Goal: Check status: Check status

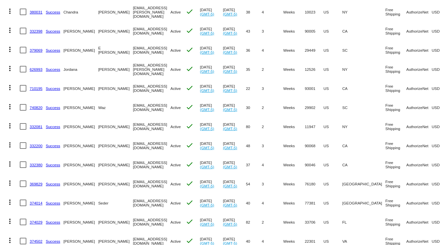
scroll to position [66, 0]
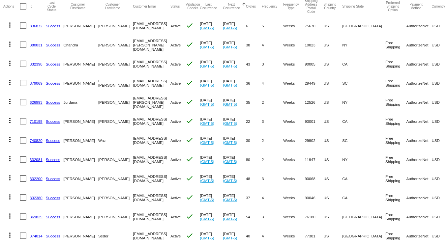
click at [39, 25] on link "836872" at bounding box center [36, 26] width 13 height 4
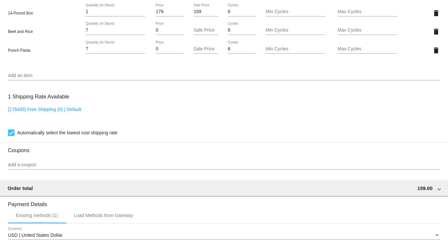
scroll to position [429, 0]
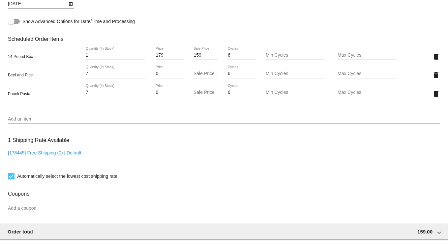
click at [72, 8] on icon "Open calendar" at bounding box center [71, 4] width 5 height 8
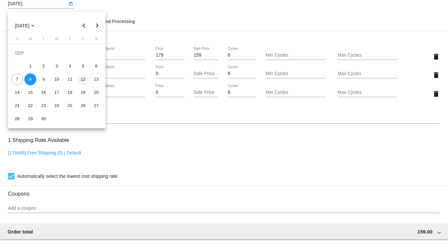
click at [85, 78] on div "12" at bounding box center [83, 80] width 12 height 12
type input "[DATE]"
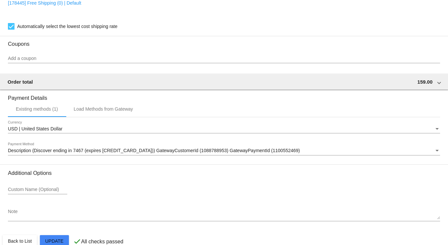
scroll to position [596, 0]
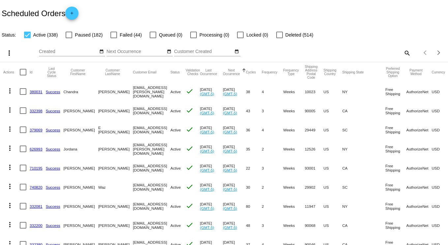
click at [405, 52] on mat-icon "search" at bounding box center [407, 53] width 8 height 10
drag, startPoint x: 310, startPoint y: 51, endPoint x: 313, endPoint y: 50, distance: 3.6
click at [311, 51] on input "Search" at bounding box center [355, 51] width 112 height 5
type input "[PERSON_NAME]"
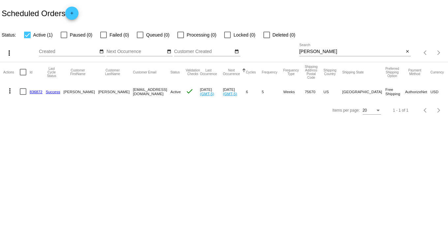
click at [38, 92] on link "836872" at bounding box center [36, 92] width 13 height 4
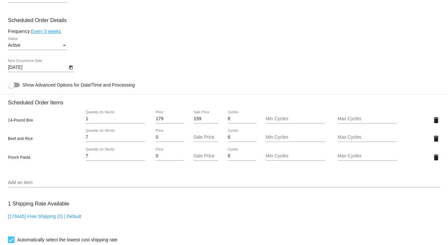
scroll to position [429, 0]
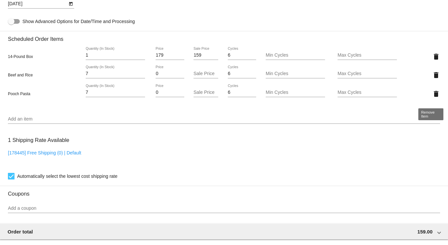
click at [432, 98] on mat-icon "delete" at bounding box center [436, 94] width 8 height 8
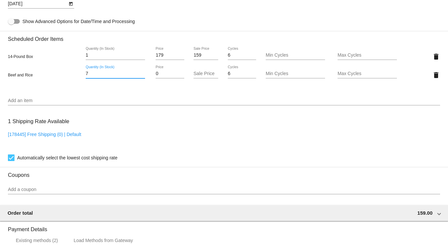
drag, startPoint x: 92, startPoint y: 77, endPoint x: 69, endPoint y: 77, distance: 23.8
click at [69, 77] on div "Beef and Rice 7 Quantity (In Stock) 0 Price Sale Price 6 Cycles Min Cycles Max …" at bounding box center [224, 75] width 432 height 19
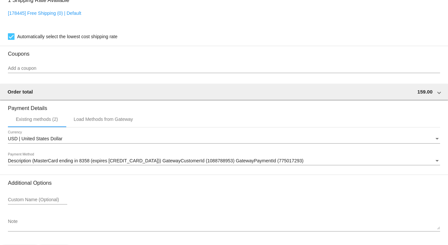
scroll to position [577, 0]
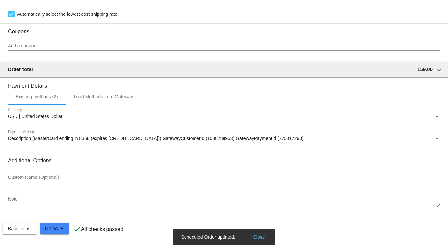
type input "14"
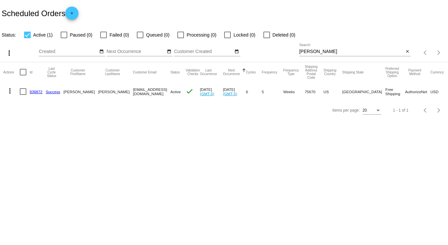
click at [10, 91] on mat-icon "more_vert" at bounding box center [10, 91] width 8 height 8
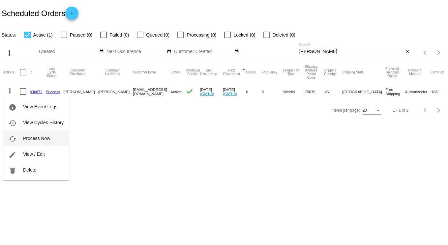
click at [35, 138] on span "Process Now" at bounding box center [36, 138] width 27 height 5
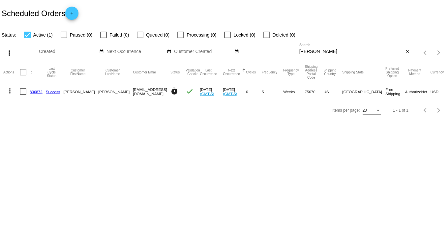
click at [38, 92] on link "836872" at bounding box center [36, 92] width 13 height 4
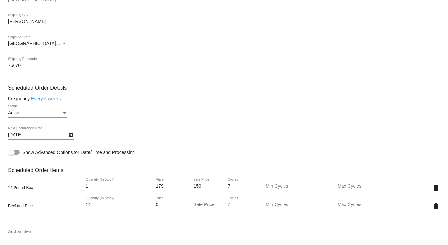
scroll to position [297, 0]
click at [287, 67] on div "75670 Shipping Postcode" at bounding box center [224, 67] width 432 height 19
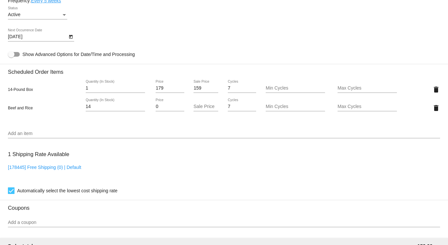
scroll to position [429, 0]
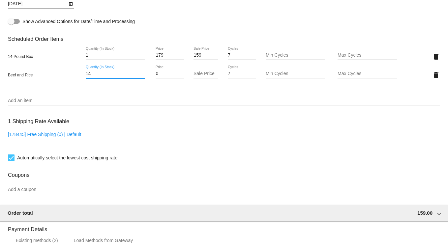
drag, startPoint x: 97, startPoint y: 77, endPoint x: 29, endPoint y: 67, distance: 68.0
click at [29, 67] on div "14-Pound Box 1 Quantity (In Stock) 179 Price 159 Sale Price 7 Cycles Min Cycles…" at bounding box center [224, 65] width 432 height 47
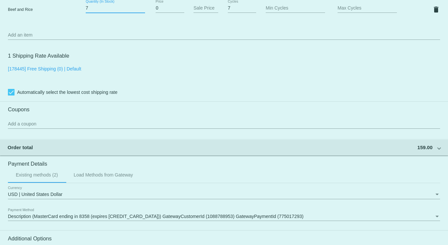
scroll to position [495, 0]
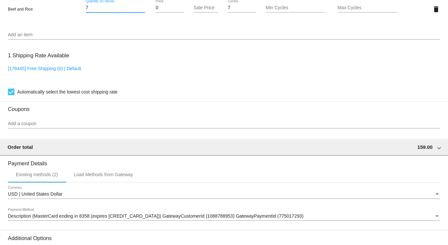
type input "7"
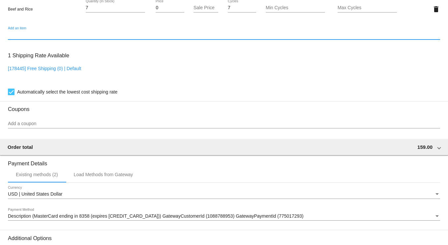
click at [19, 32] on div "Add an item" at bounding box center [224, 33] width 432 height 13
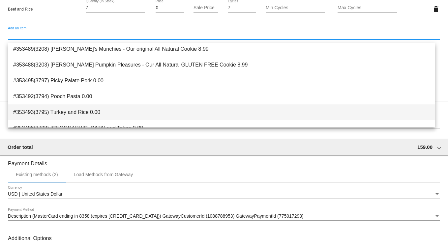
scroll to position [90, 0]
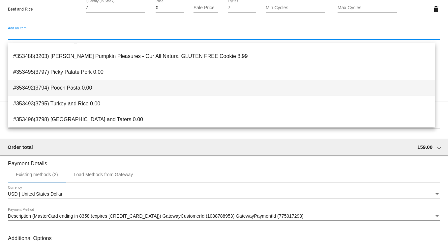
click at [78, 90] on span "#353492(3794) Pooch Pasta 0.00" at bounding box center [221, 88] width 417 height 16
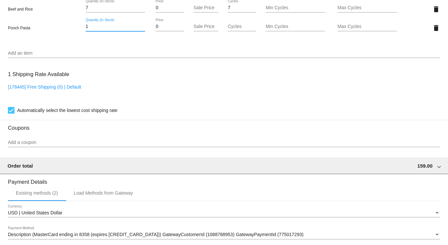
drag, startPoint x: 95, startPoint y: 30, endPoint x: 53, endPoint y: 27, distance: 42.0
click at [53, 27] on div "Pooch Pasta 1 Quantity (In Stock) 0 Price Sale Price Cycles Min Cycles Max Cycl…" at bounding box center [224, 27] width 432 height 19
type input "7"
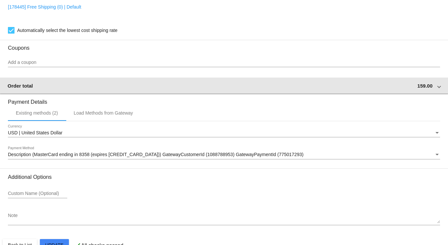
scroll to position [596, 0]
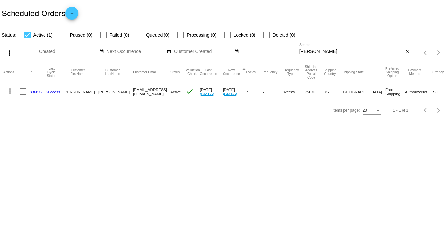
drag, startPoint x: 320, startPoint y: 51, endPoint x: 240, endPoint y: 43, distance: 79.9
click at [240, 43] on div "more_vert Sep Jan Feb Mar [DATE]" at bounding box center [224, 50] width 448 height 23
type input "caro"
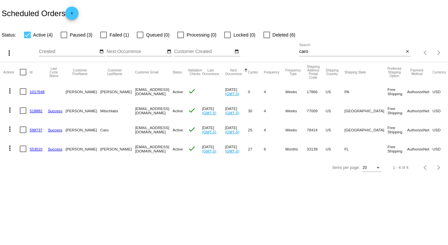
click at [33, 131] on link "598737" at bounding box center [36, 130] width 13 height 4
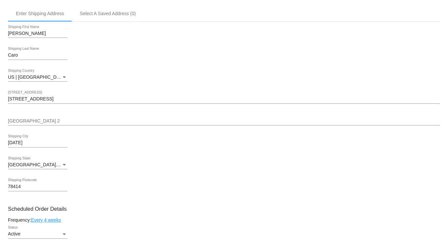
scroll to position [198, 0]
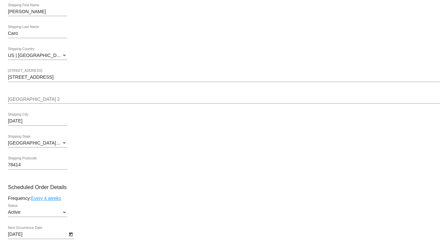
drag, startPoint x: 267, startPoint y: 23, endPoint x: 363, endPoint y: 181, distance: 184.9
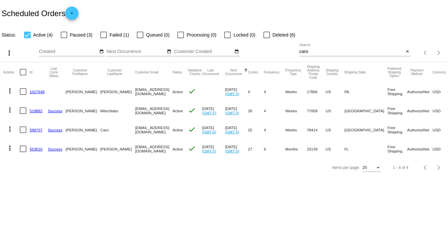
click at [33, 130] on link "598737" at bounding box center [36, 130] width 13 height 4
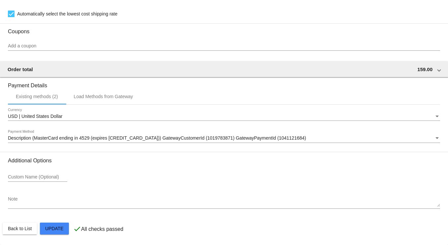
scroll to position [670, 0]
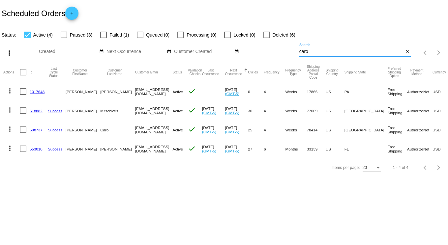
drag, startPoint x: 313, startPoint y: 52, endPoint x: 244, endPoint y: 45, distance: 70.0
click at [244, 45] on div "more_vert Sep Jan Feb Mar [DATE]" at bounding box center [224, 50] width 448 height 23
type input "[PERSON_NAME]"
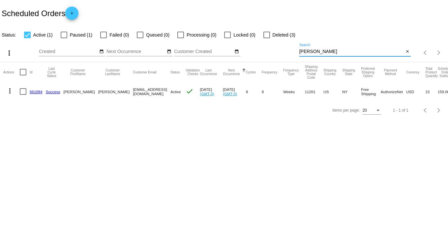
click at [9, 90] on mat-icon "more_vert" at bounding box center [10, 91] width 8 height 8
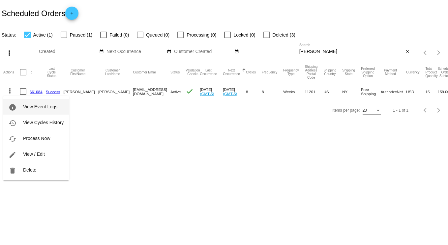
click at [37, 106] on span "View Event Logs" at bounding box center [40, 106] width 34 height 5
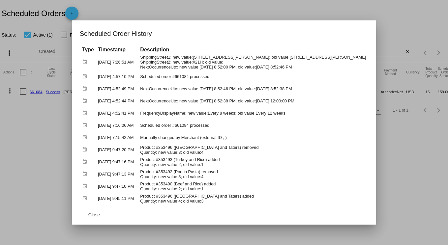
drag, startPoint x: 115, startPoint y: 214, endPoint x: 118, endPoint y: 215, distance: 3.6
click at [100, 214] on span "Close" at bounding box center [94, 214] width 12 height 5
